Goal: Transaction & Acquisition: Purchase product/service

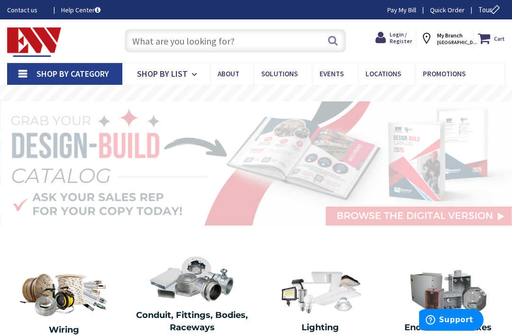
click at [287, 34] on input "text" at bounding box center [236, 41] width 222 height 24
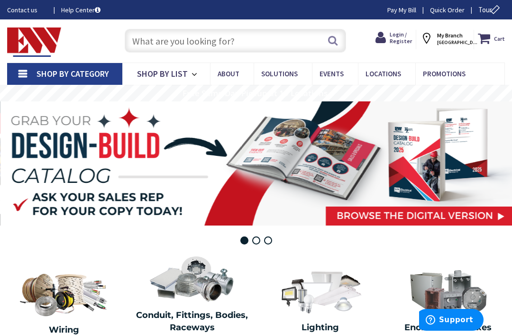
click at [271, 41] on input "text" at bounding box center [236, 41] width 222 height 24
paste input "thql2130gfep"
type input "thql2130gfep"
click at [336, 37] on button "Search" at bounding box center [332, 40] width 12 height 21
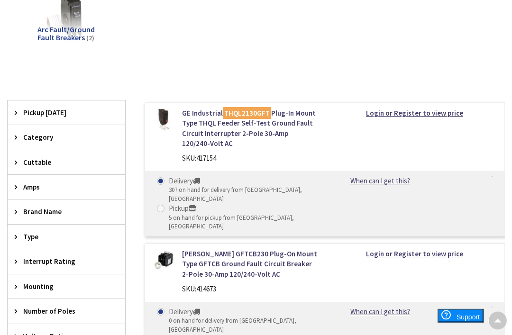
scroll to position [164, 0]
click at [253, 128] on link "GE Industrial THQL2130GFT Plug-In Mount Type THQL Feeder Self-Test Ground Fault…" at bounding box center [249, 128] width 135 height 41
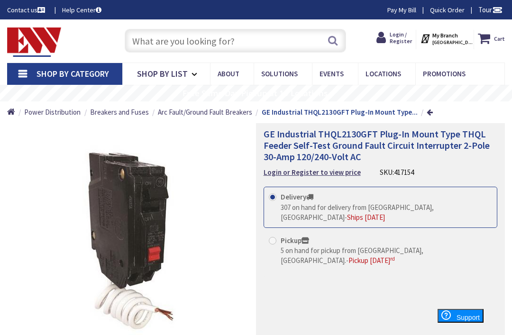
click at [247, 34] on input "text" at bounding box center [236, 41] width 222 height 24
click at [164, 42] on input "text" at bounding box center [236, 41] width 222 height 24
paste input "THQL2130GFEP"
click at [323, 45] on input "THQL2130GFEP" at bounding box center [236, 41] width 222 height 24
type input "THQL2130GFEP"
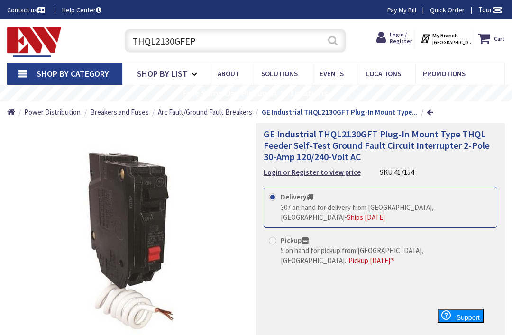
click at [335, 44] on button "Search" at bounding box center [332, 40] width 12 height 21
